Goal: Information Seeking & Learning: Learn about a topic

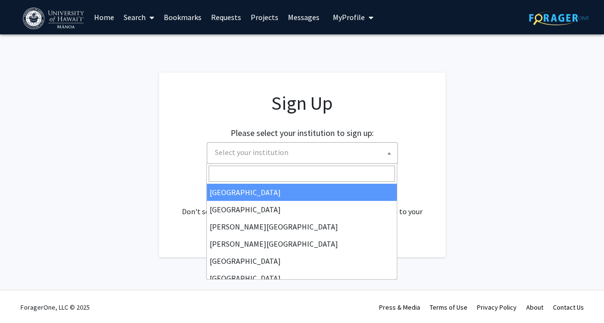
click at [295, 152] on span "Select your institution" at bounding box center [304, 153] width 186 height 20
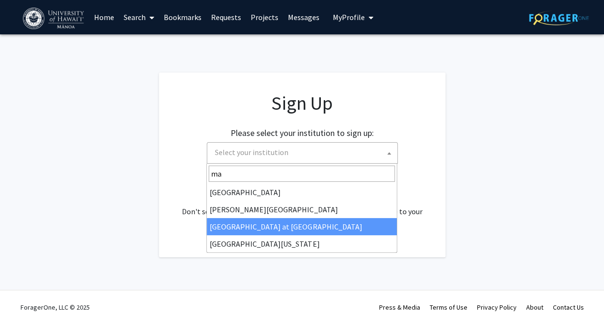
type input "ma"
select select "18"
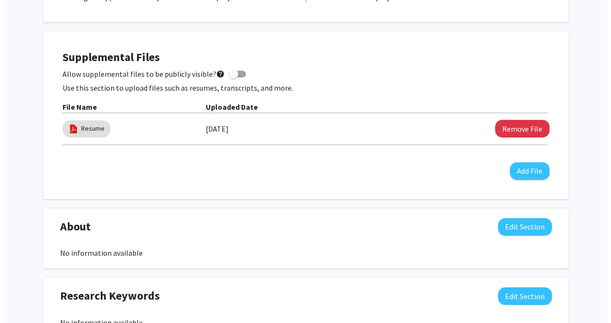
scroll to position [237, 0]
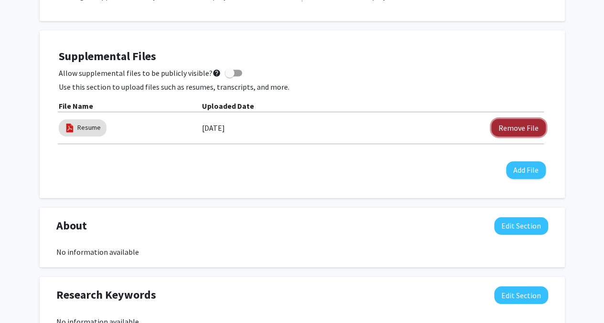
click at [518, 128] on button "Remove File" at bounding box center [519, 128] width 54 height 18
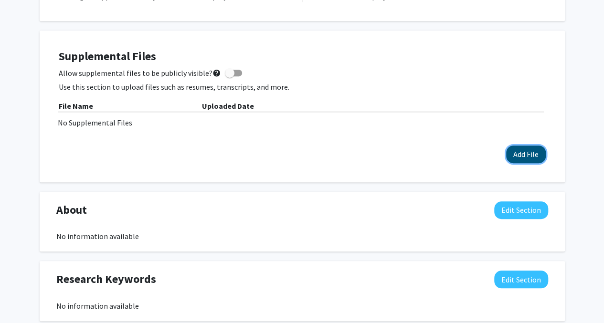
click at [526, 158] on button "Add File" at bounding box center [526, 155] width 40 height 18
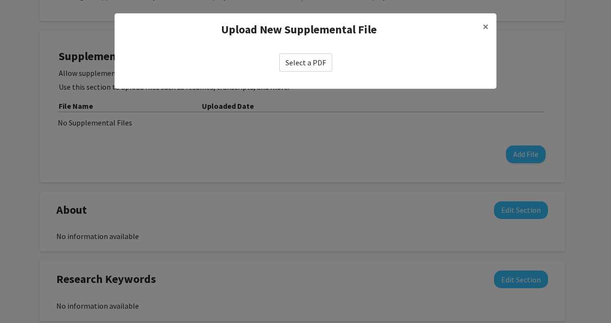
click at [318, 61] on label "Select a PDF" at bounding box center [305, 63] width 53 height 18
click at [0, 0] on input "Select a PDF" at bounding box center [0, 0] width 0 height 0
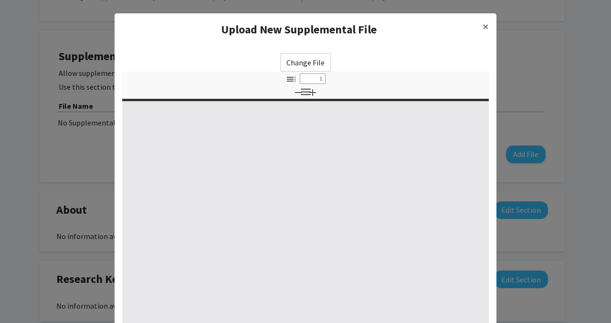
select select "custom"
type input "0"
select select "custom"
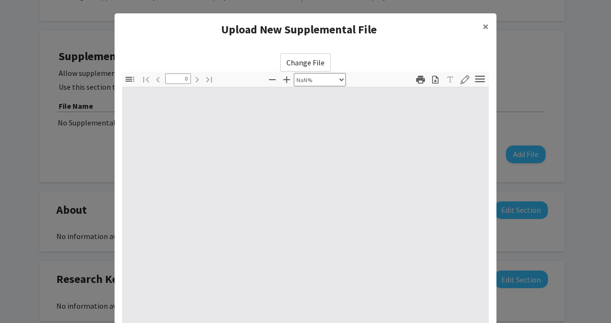
type input "1"
select select "auto"
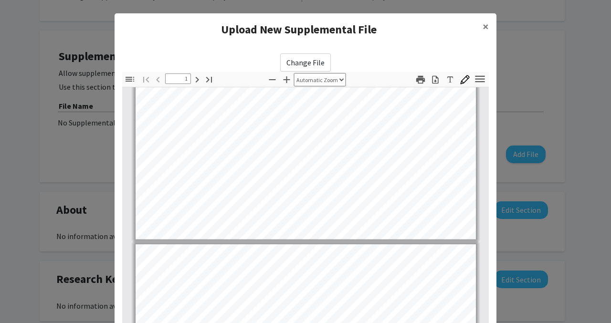
type input "2"
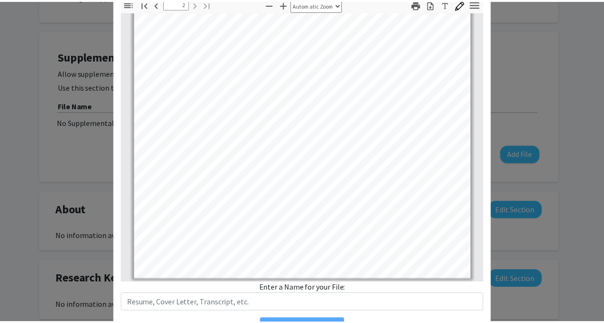
scroll to position [128, 0]
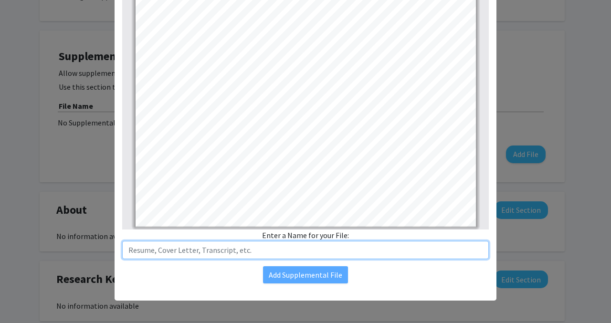
click at [216, 252] on input "text" at bounding box center [305, 250] width 367 height 18
type input "Resume"
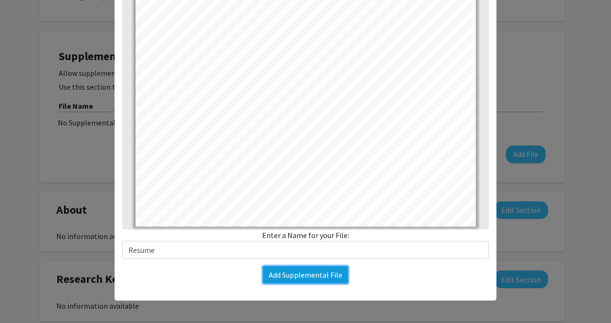
click at [294, 277] on button "Add Supplemental File" at bounding box center [305, 275] width 85 height 17
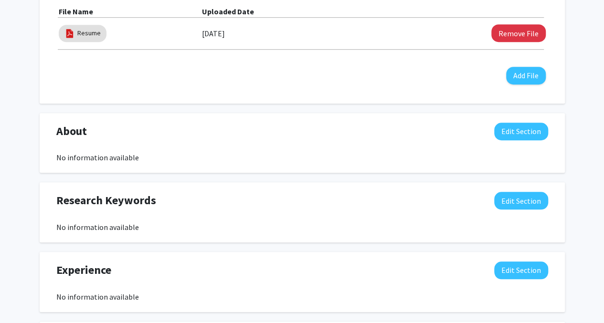
scroll to position [332, 0]
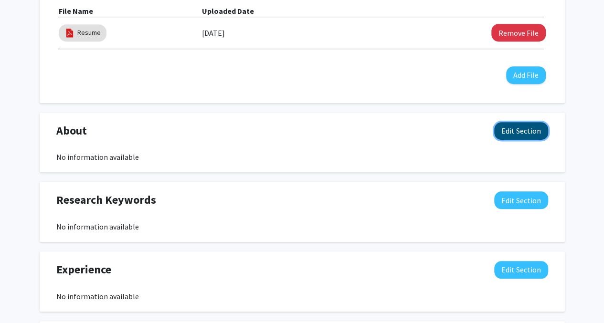
click at [517, 128] on button "Edit Section" at bounding box center [521, 131] width 54 height 18
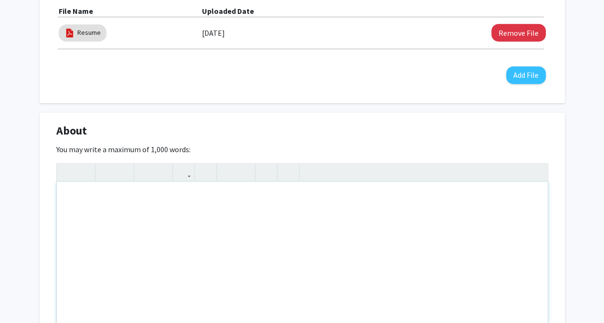
click at [115, 203] on div "Note to users with screen readers: Please deactivate our accessibility plugin f…" at bounding box center [302, 253] width 491 height 143
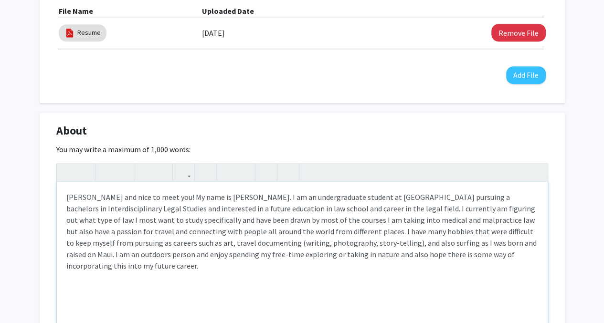
type textarea "[PERSON_NAME] and nice to meet you! My name is [PERSON_NAME]. I am an undergrad…"
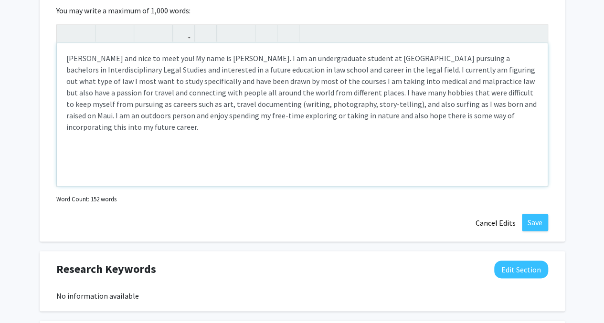
scroll to position [553, 0]
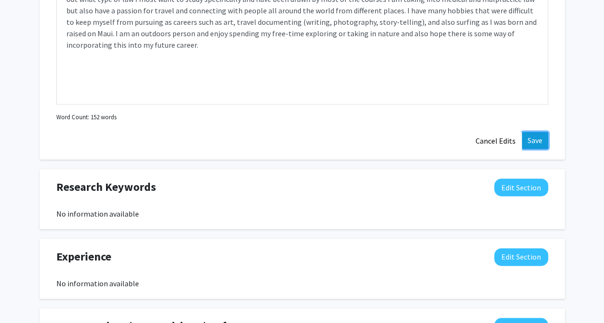
click at [534, 138] on button "Save" at bounding box center [535, 140] width 26 height 17
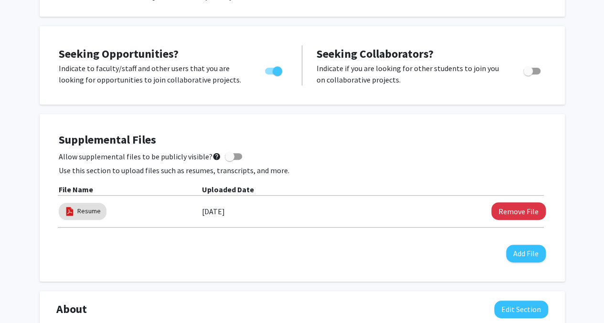
scroll to position [153, 0]
click at [226, 158] on span at bounding box center [230, 157] width 10 height 10
click at [229, 161] on input "Allow supplemental files to be publicly visible? help" at bounding box center [229, 161] width 0 height 0
checkbox input "true"
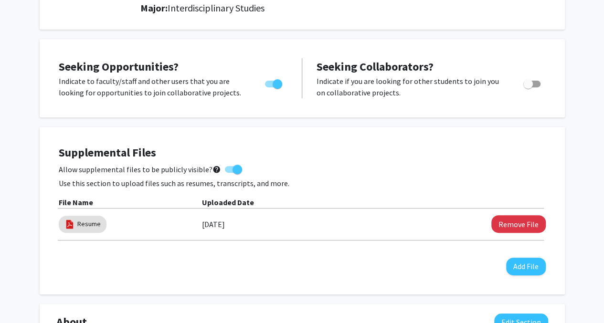
scroll to position [0, 0]
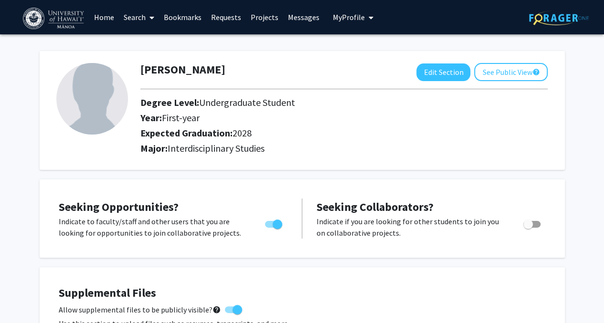
click at [149, 17] on span at bounding box center [150, 17] width 9 height 33
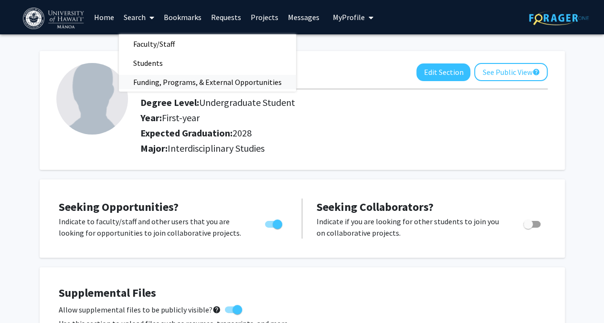
click at [163, 80] on span "Funding, Programs, & External Opportunities" at bounding box center [207, 82] width 177 height 19
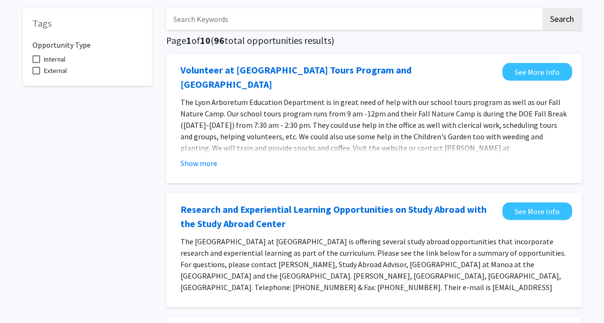
scroll to position [4, 0]
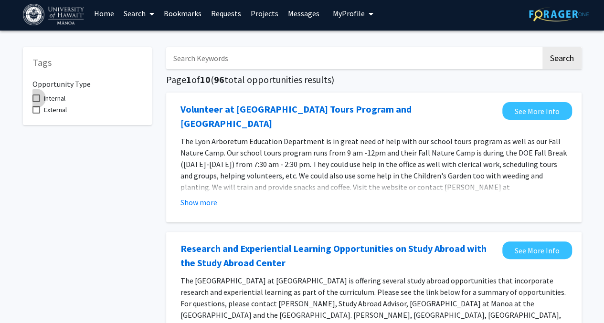
click at [35, 96] on span at bounding box center [36, 99] width 8 height 8
click at [36, 102] on input "Internal" at bounding box center [36, 102] width 0 height 0
checkbox input "true"
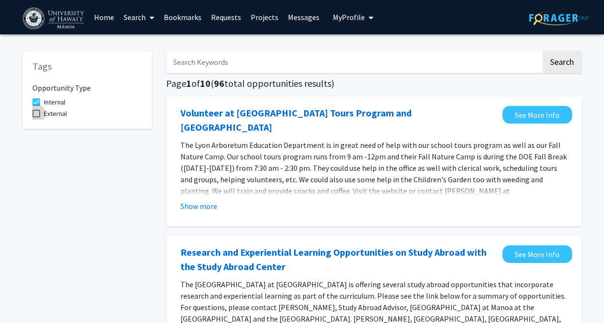
click at [34, 113] on span at bounding box center [36, 114] width 8 height 8
click at [36, 118] on input "External" at bounding box center [36, 118] width 0 height 0
checkbox input "true"
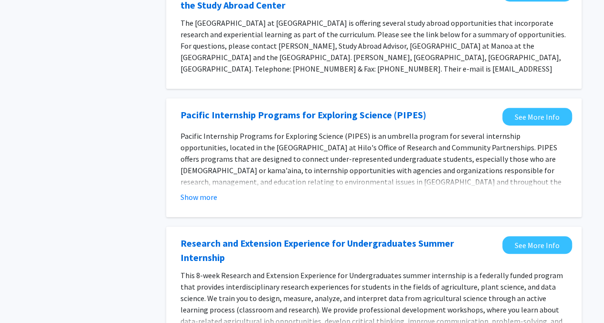
scroll to position [182, 0]
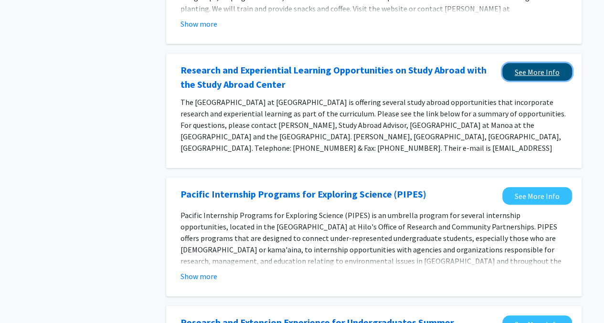
click at [520, 63] on link "See More Info" at bounding box center [538, 72] width 70 height 18
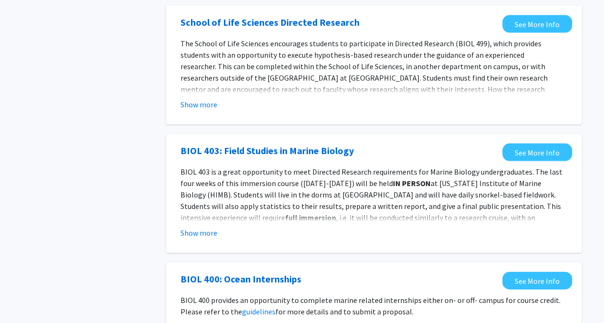
scroll to position [1041, 0]
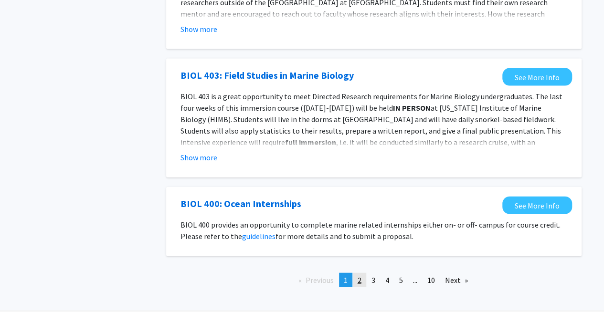
click at [355, 273] on link "page 2" at bounding box center [359, 280] width 13 height 14
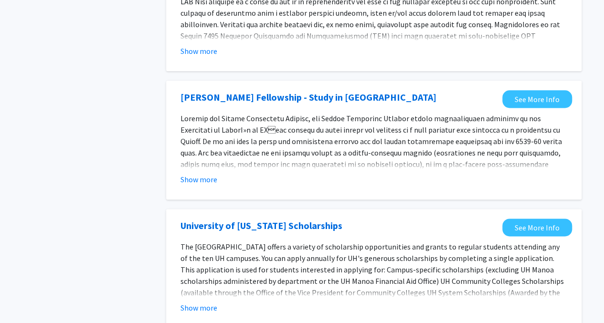
scroll to position [680, 0]
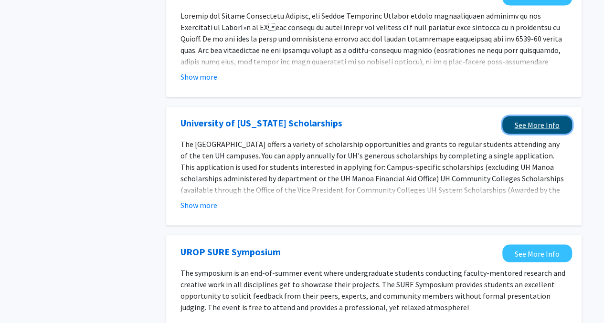
click at [523, 116] on link "See More Info" at bounding box center [538, 125] width 70 height 18
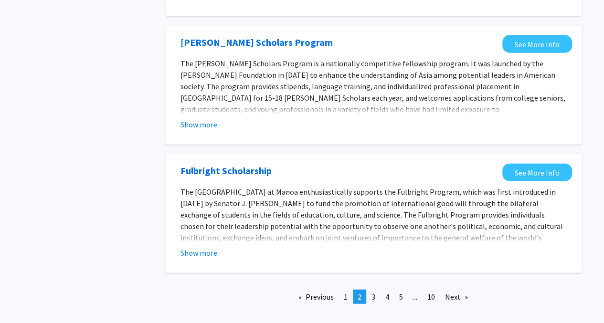
scroll to position [1094, 0]
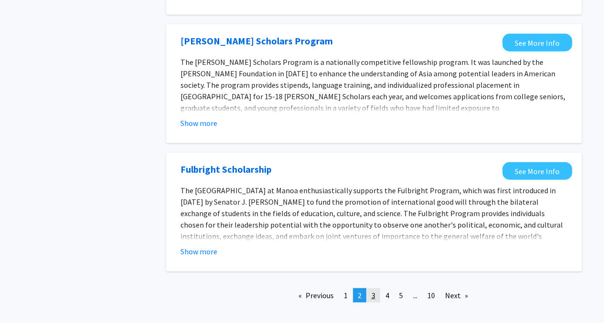
click at [370, 289] on link "page 3" at bounding box center [373, 296] width 13 height 14
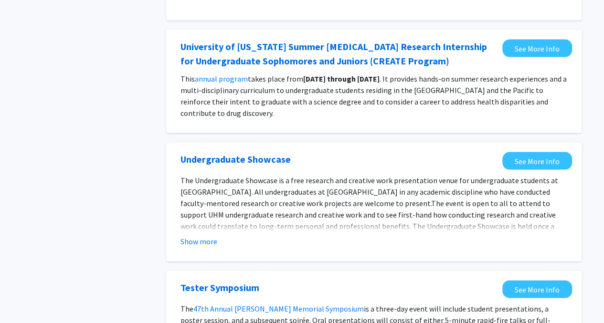
scroll to position [1010, 0]
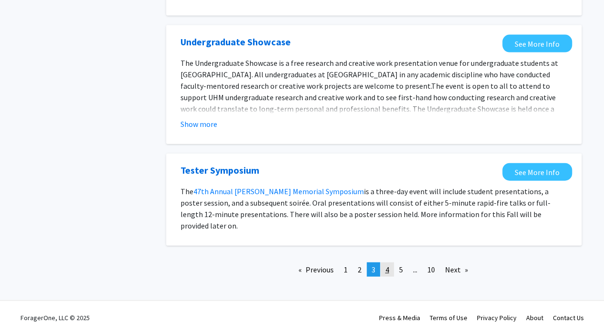
click at [385, 265] on span "4" at bounding box center [387, 270] width 4 height 10
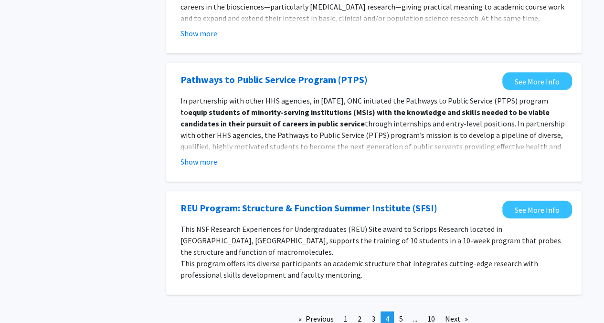
scroll to position [1041, 0]
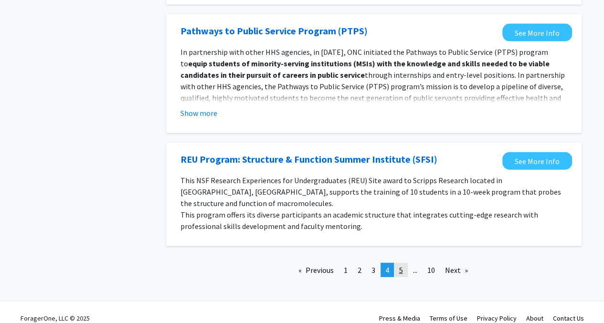
click at [400, 266] on span "5" at bounding box center [401, 271] width 4 height 10
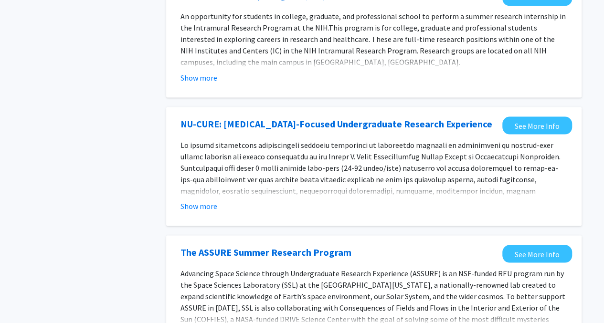
scroll to position [1068, 0]
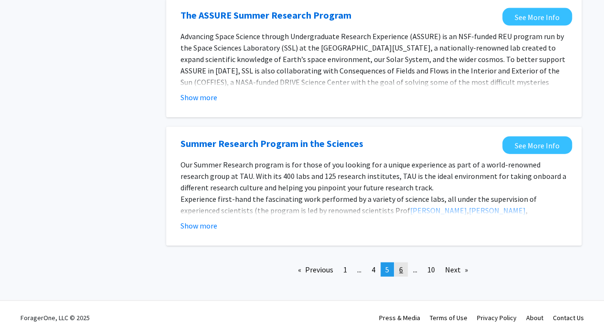
click at [403, 265] on span "6" at bounding box center [401, 270] width 4 height 10
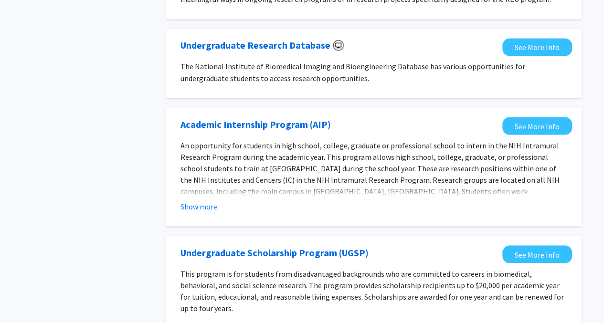
scroll to position [927, 0]
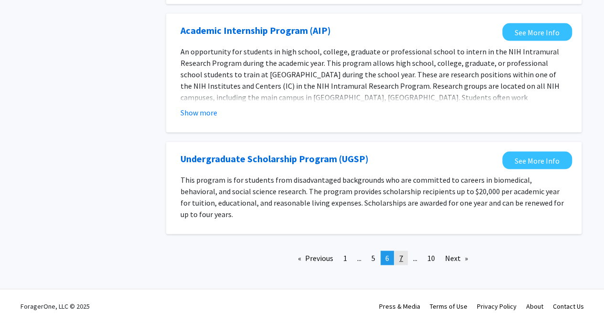
click at [400, 257] on span "7" at bounding box center [401, 259] width 4 height 10
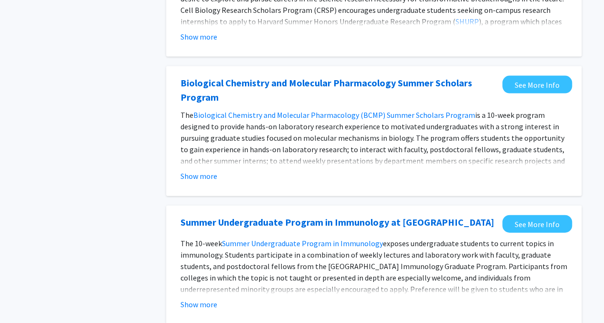
scroll to position [1067, 0]
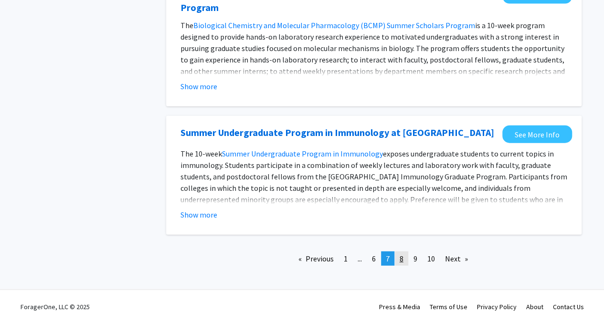
click at [402, 261] on span "8" at bounding box center [402, 259] width 4 height 10
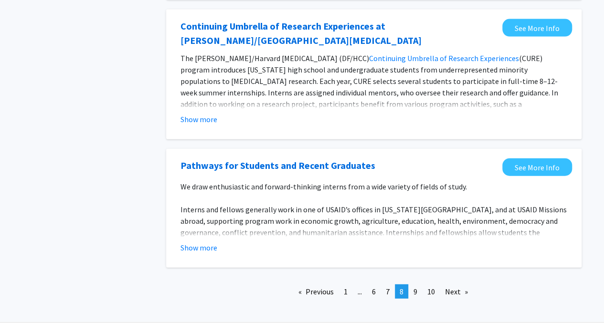
scroll to position [1095, 0]
click at [418, 294] on span "9" at bounding box center [416, 292] width 4 height 10
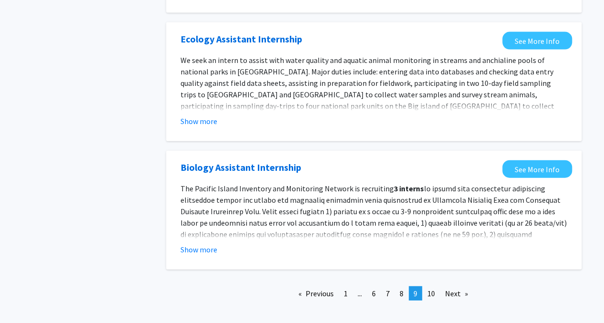
scroll to position [1061, 0]
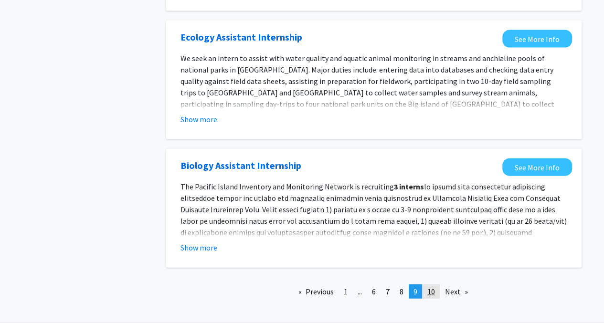
click at [431, 287] on span "10" at bounding box center [432, 292] width 8 height 10
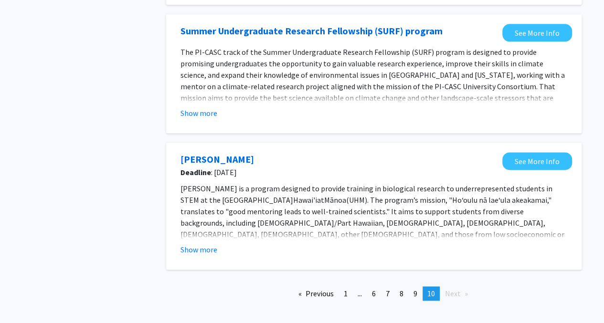
scroll to position [564, 0]
